Goal: Obtain resource: Download file/media

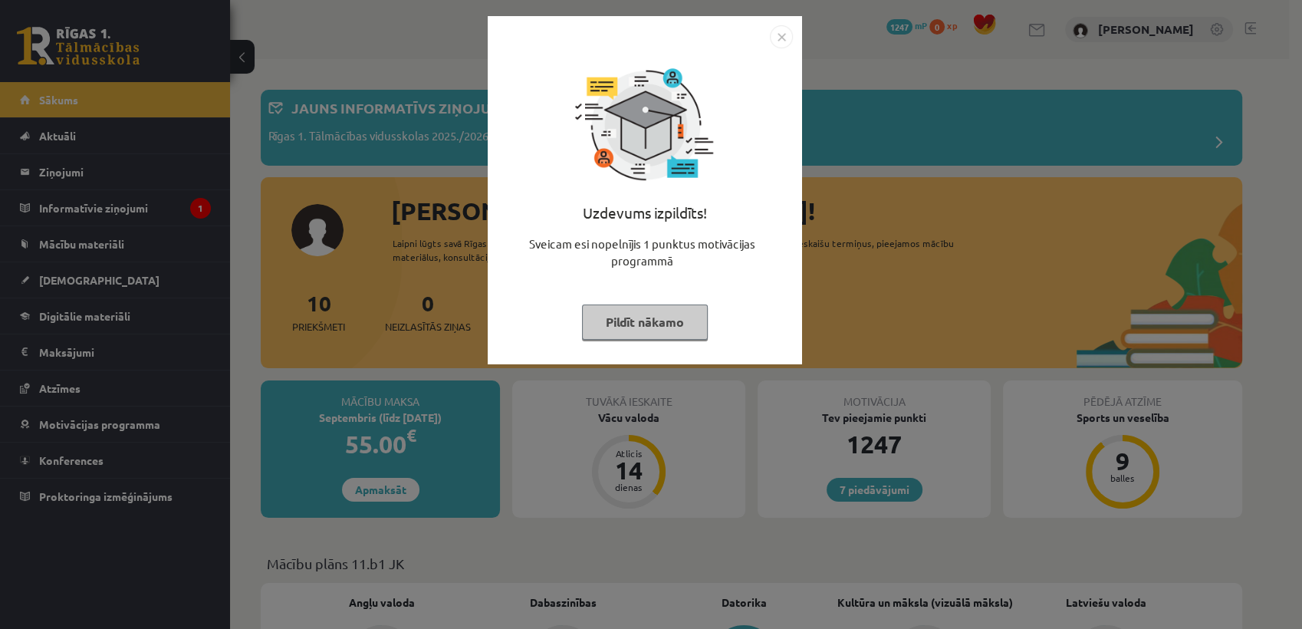
click at [672, 320] on button "Pildīt nākamo" at bounding box center [645, 321] width 126 height 35
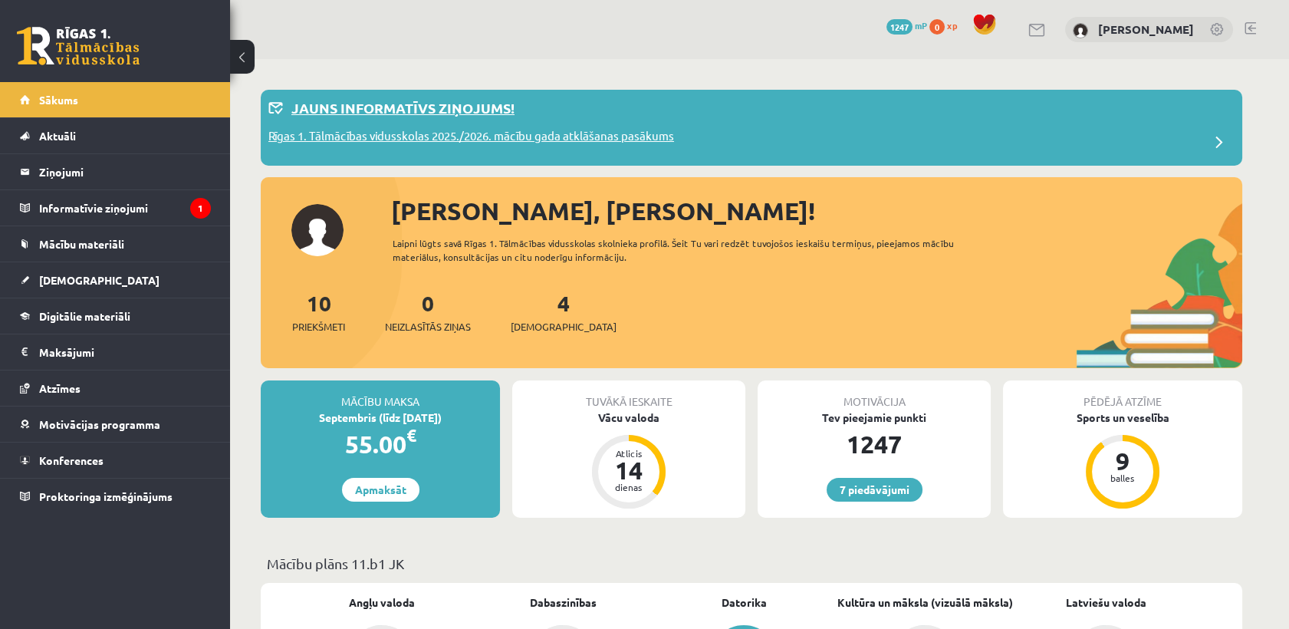
click at [432, 140] on p "Rīgas 1. Tālmācības vidusskolas 2025./2026. mācību gada atklāšanas pasākums" at bounding box center [471, 137] width 406 height 21
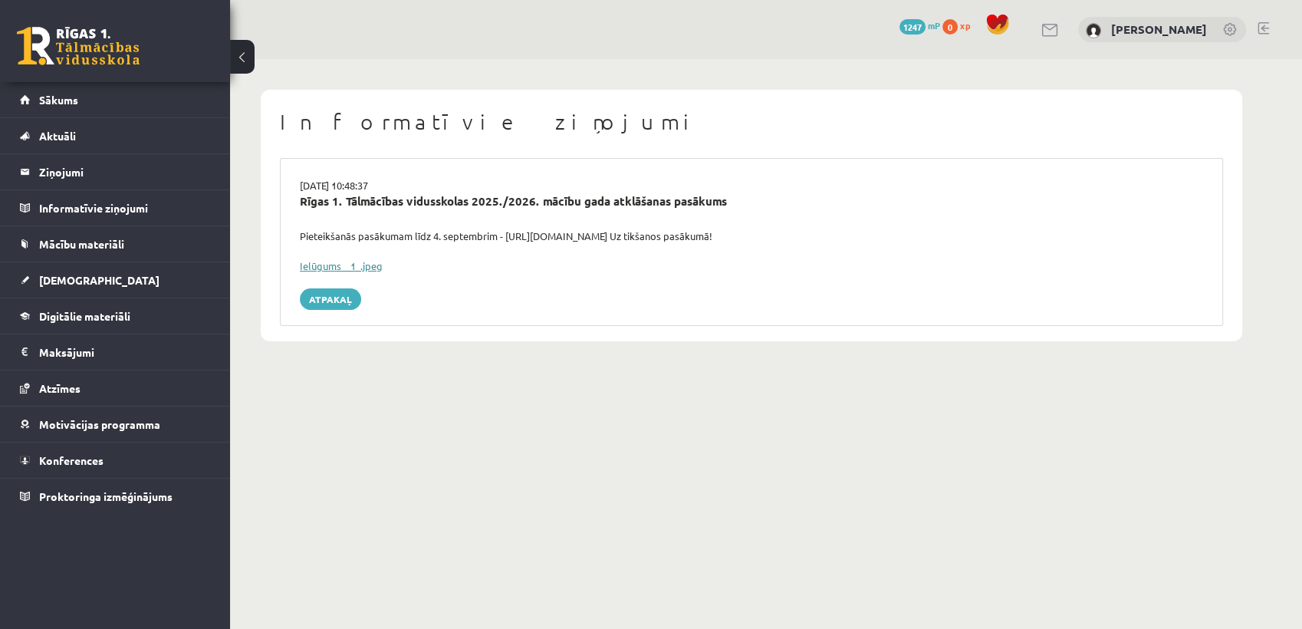
click at [342, 268] on link "Ielūgums__1_.jpeg" at bounding box center [341, 265] width 83 height 13
